Goal: Use online tool/utility: Use online tool/utility

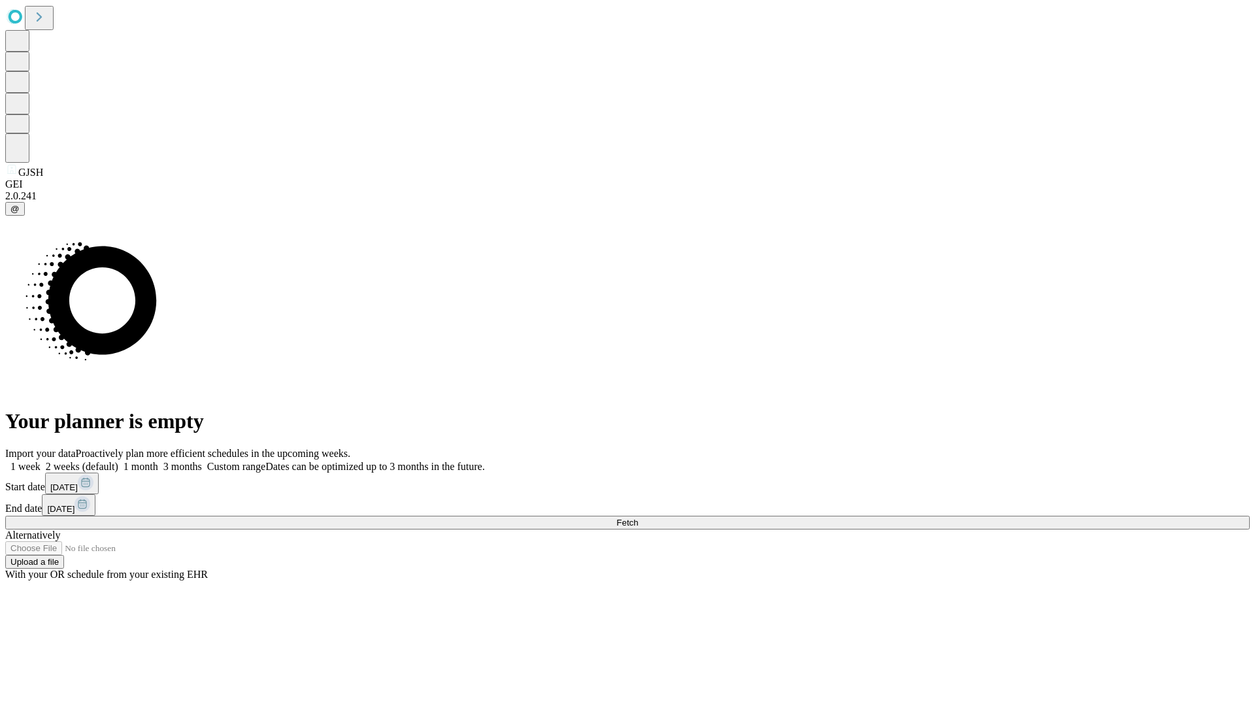
click at [638, 518] on span "Fetch" at bounding box center [628, 523] width 22 height 10
